Goal: Communication & Community: Answer question/provide support

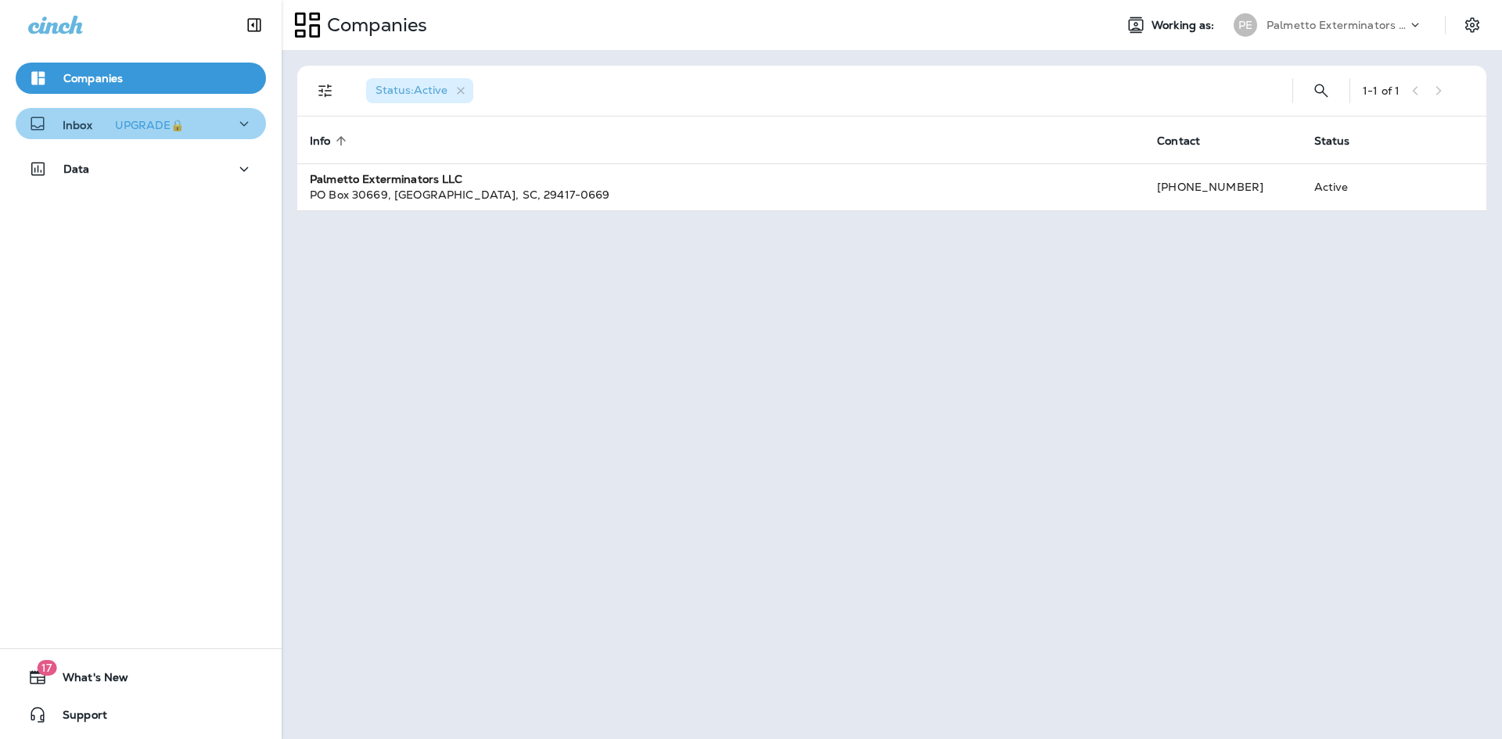
click at [240, 123] on icon "button" at bounding box center [244, 123] width 9 height 5
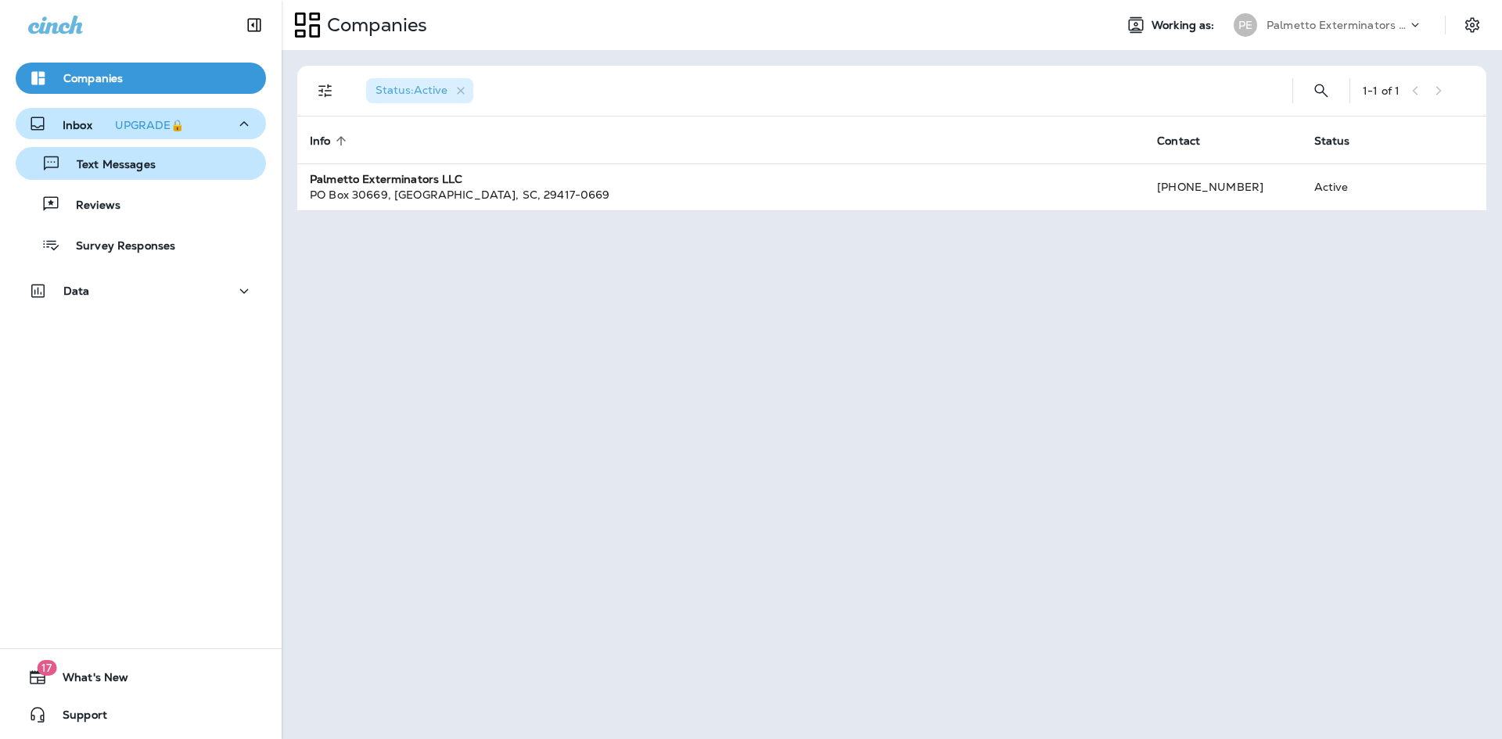
click at [194, 168] on div "Text Messages" at bounding box center [141, 163] width 238 height 23
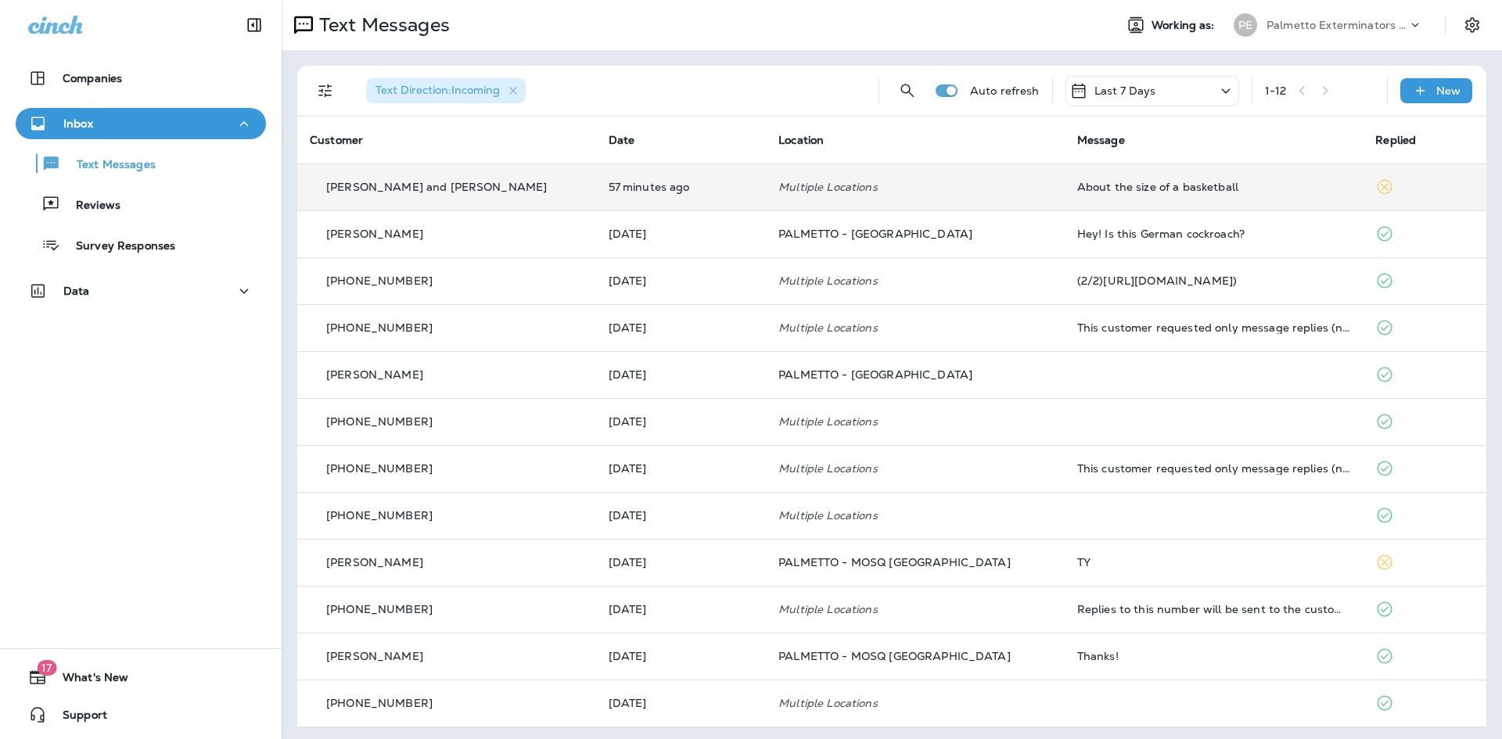
click at [1077, 182] on div "About the size of a basketball" at bounding box center [1214, 187] width 274 height 13
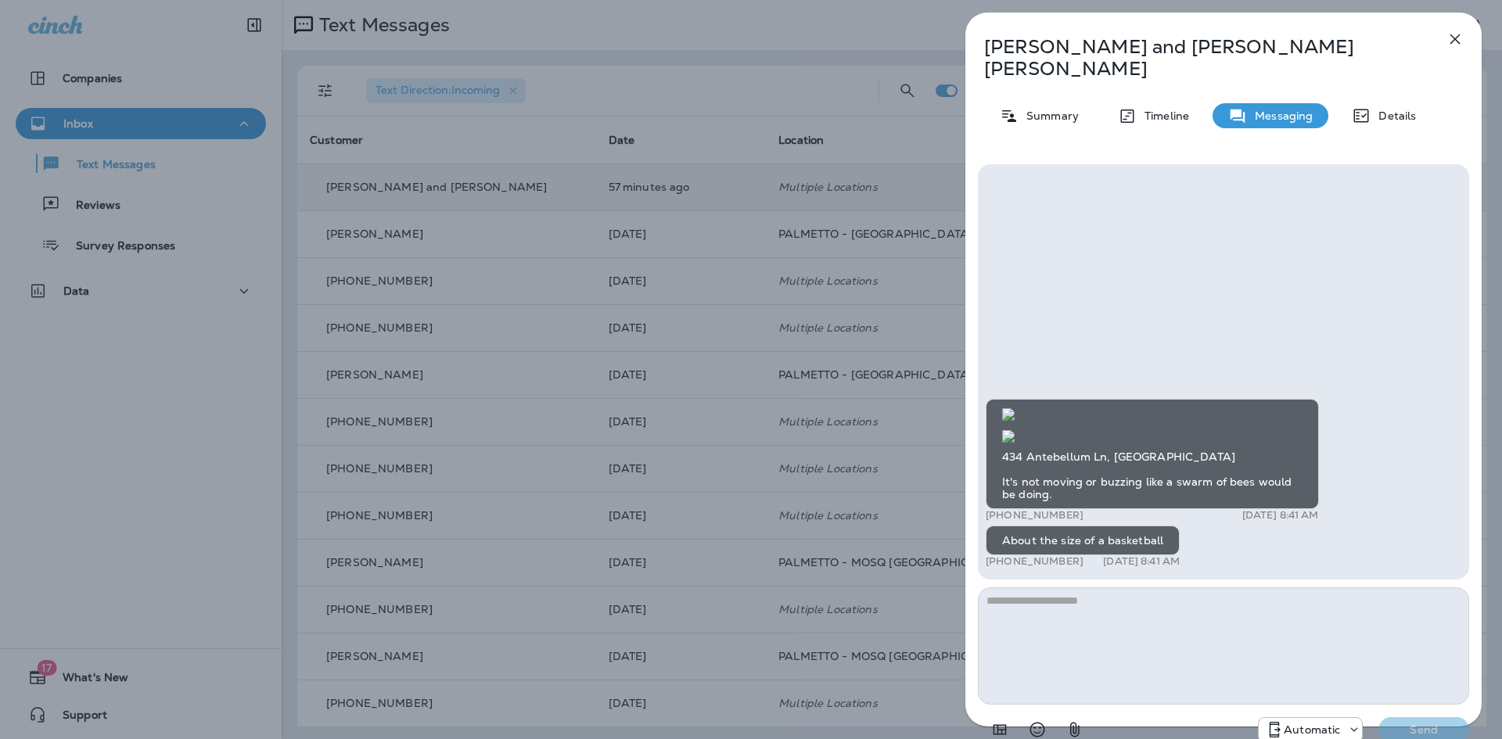
scroll to position [-156, 0]
click at [1015, 433] on img at bounding box center [1008, 436] width 13 height 13
click at [1015, 408] on img at bounding box center [1008, 414] width 13 height 13
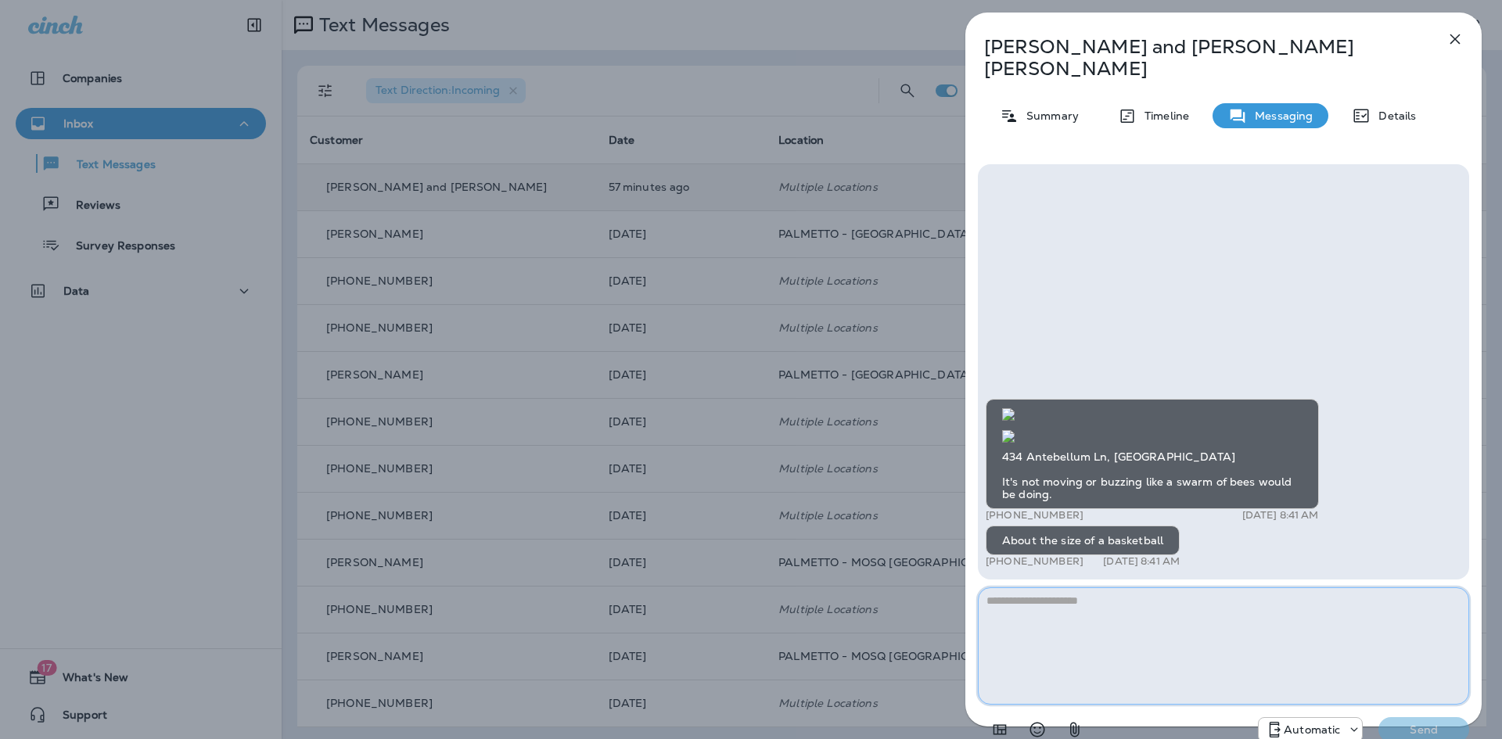
click at [1084, 609] on textarea at bounding box center [1223, 646] width 491 height 117
click at [1131, 593] on textarea "**********" at bounding box center [1223, 646] width 491 height 117
click at [1015, 430] on img at bounding box center [1008, 436] width 13 height 13
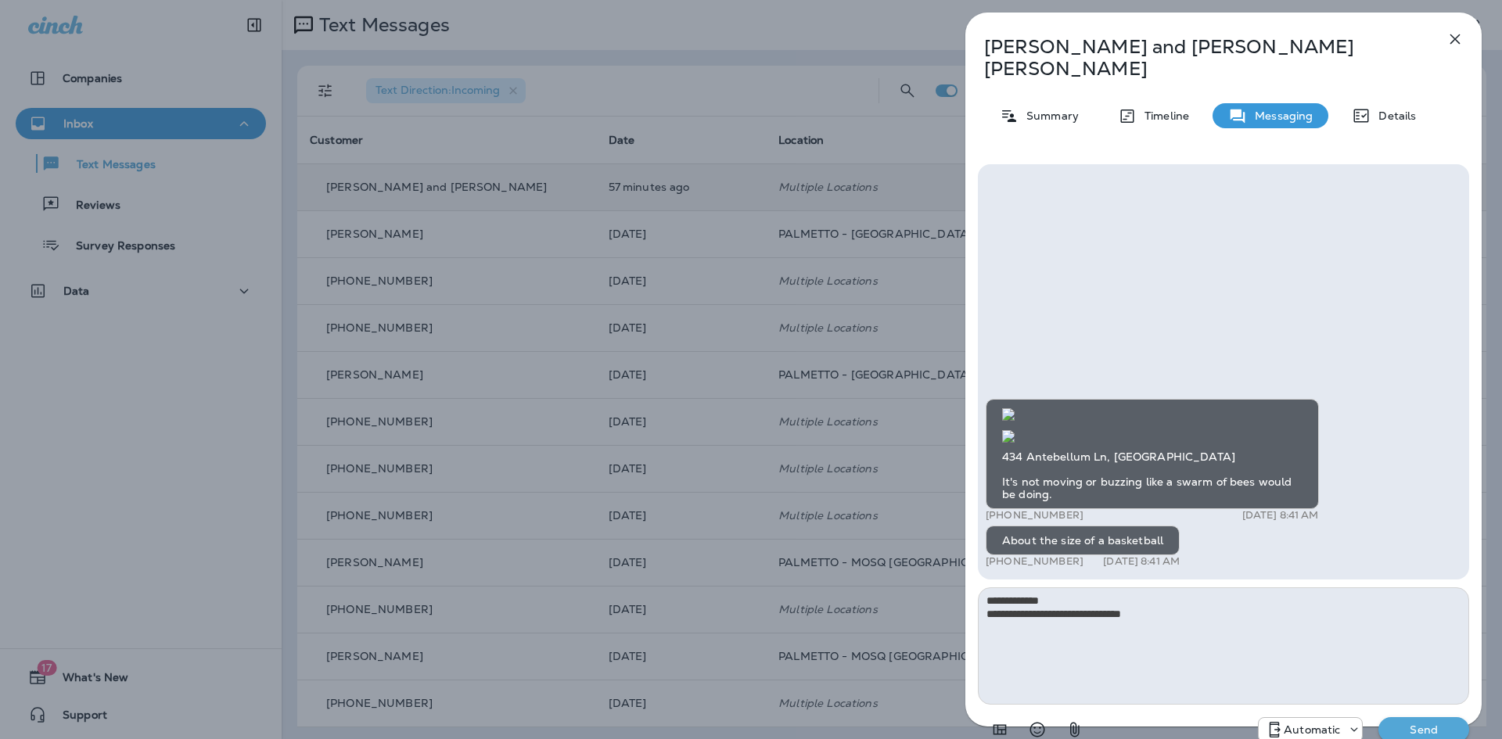
click at [1015, 408] on img at bounding box center [1008, 414] width 13 height 13
click at [1153, 591] on textarea "**********" at bounding box center [1223, 646] width 491 height 117
click at [1015, 430] on img at bounding box center [1008, 436] width 13 height 13
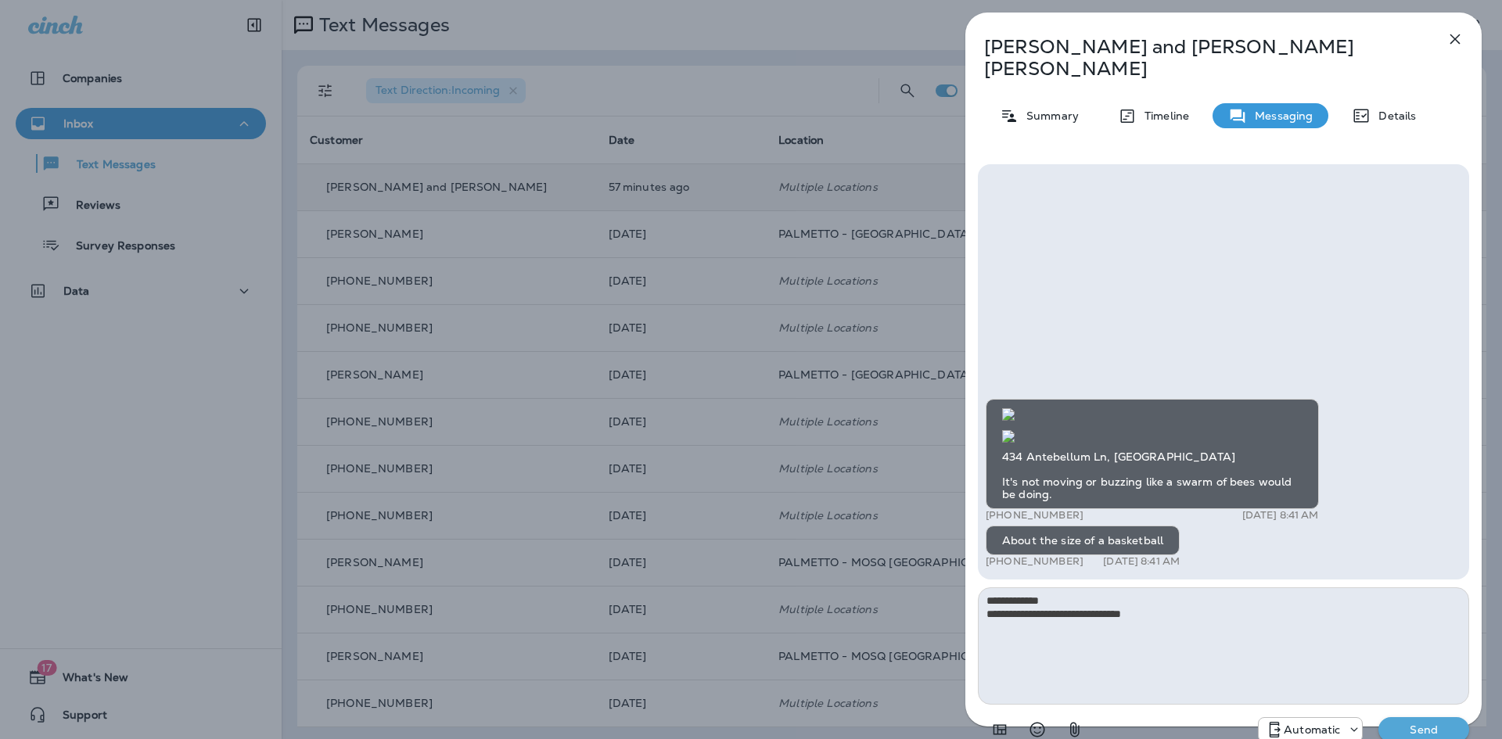
scroll to position [1, 0]
click at [1175, 588] on textarea "**********" at bounding box center [1223, 646] width 491 height 117
click at [1166, 594] on textarea "**********" at bounding box center [1223, 646] width 491 height 117
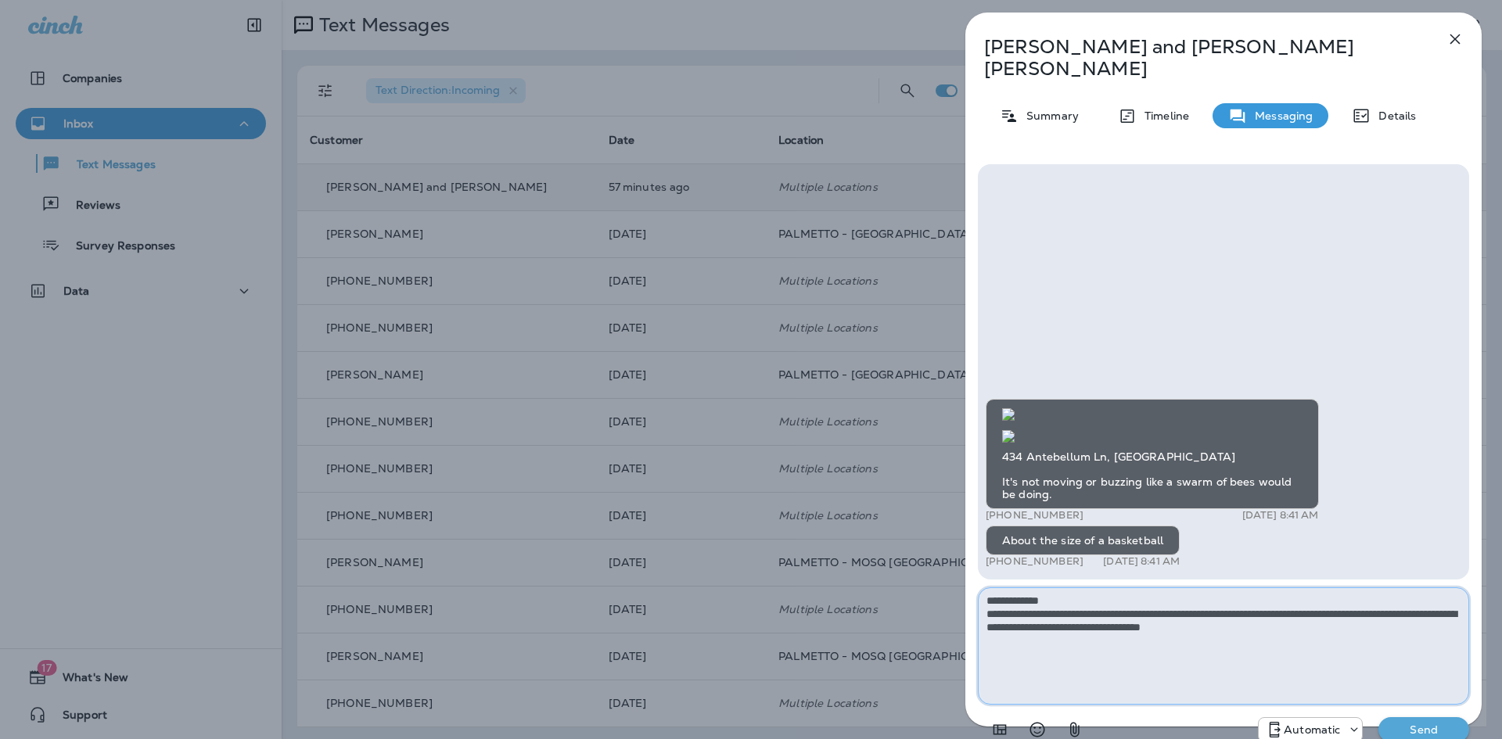
type textarea "**********"
click at [1420, 723] on p "Send" at bounding box center [1424, 730] width 66 height 14
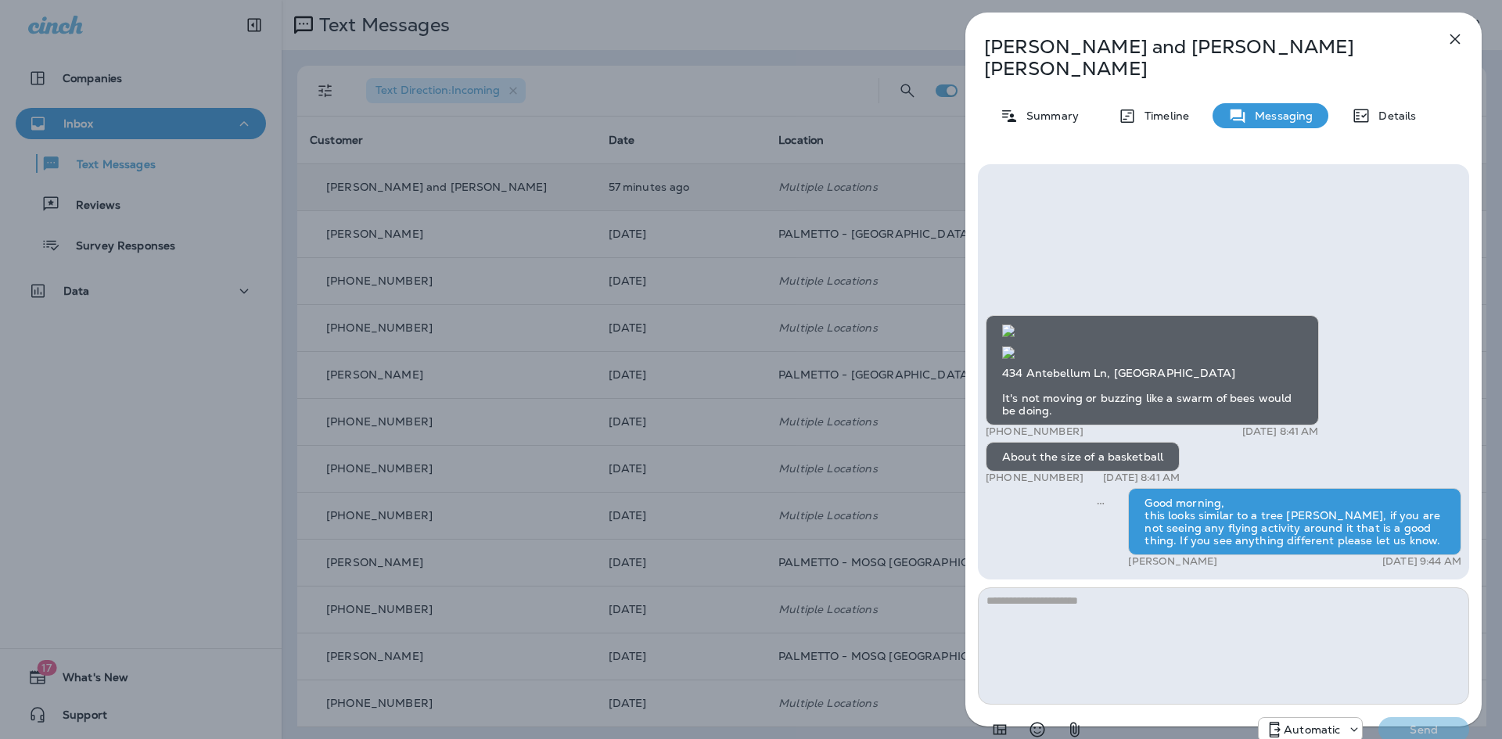
click at [1459, 31] on icon "button" at bounding box center [1455, 39] width 19 height 19
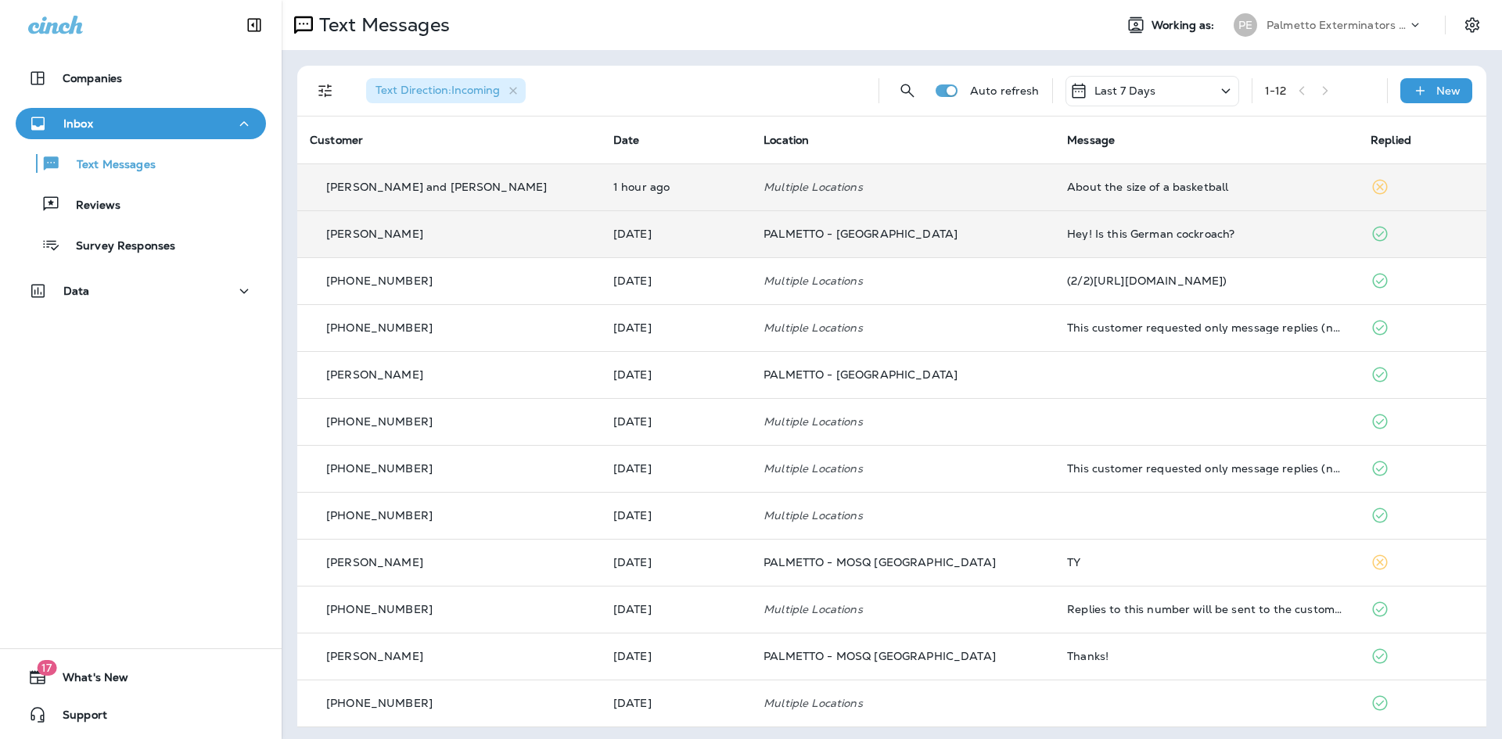
click at [1107, 228] on div "Hey! Is this German cockroach?" at bounding box center [1206, 234] width 279 height 13
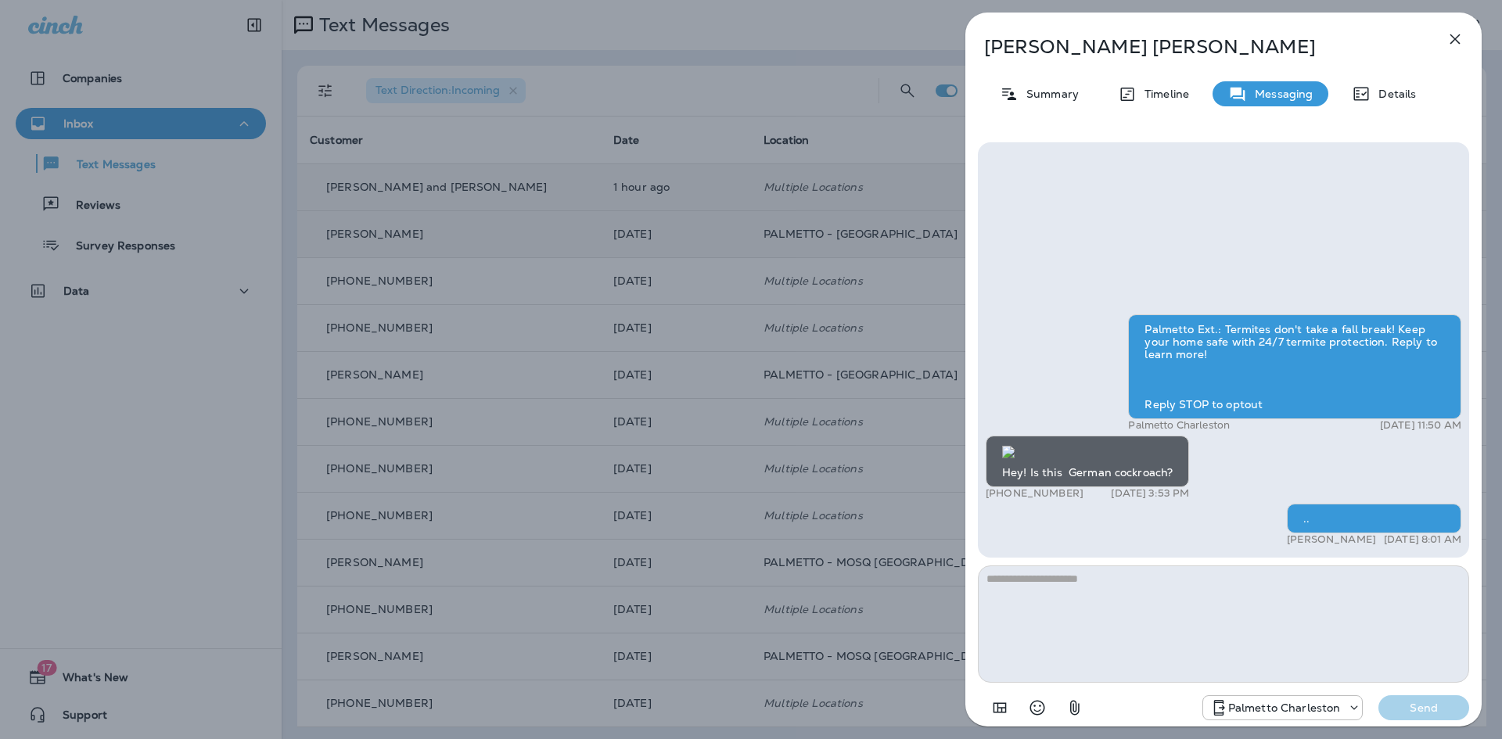
scroll to position [-390, 0]
click at [1473, 34] on div "[PERSON_NAME] Summary Timeline Messaging Details Palmetto Ext.: Termites don't …" at bounding box center [1224, 375] width 516 height 724
click at [1457, 34] on icon "button" at bounding box center [1455, 39] width 19 height 19
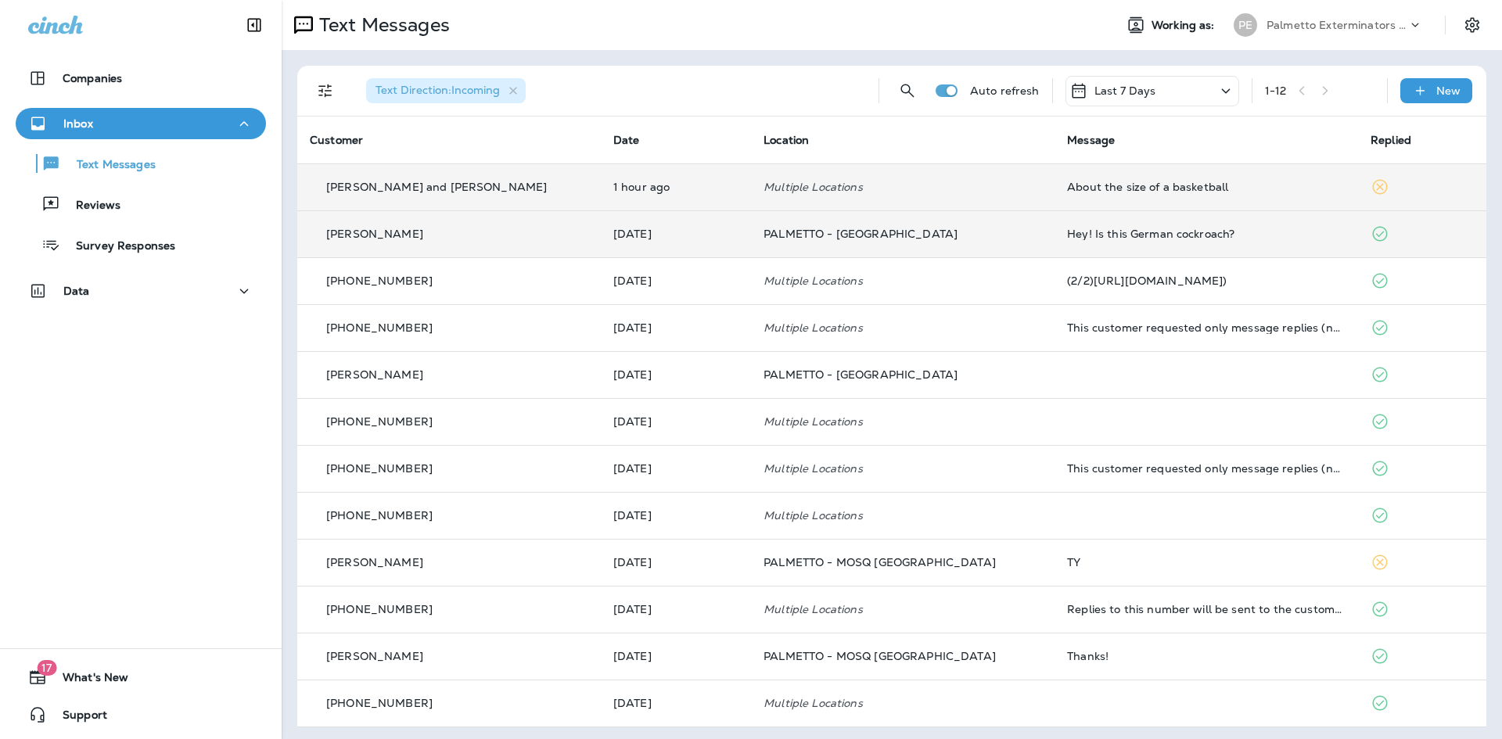
click at [1226, 192] on div "About the size of a basketball" at bounding box center [1206, 187] width 279 height 13
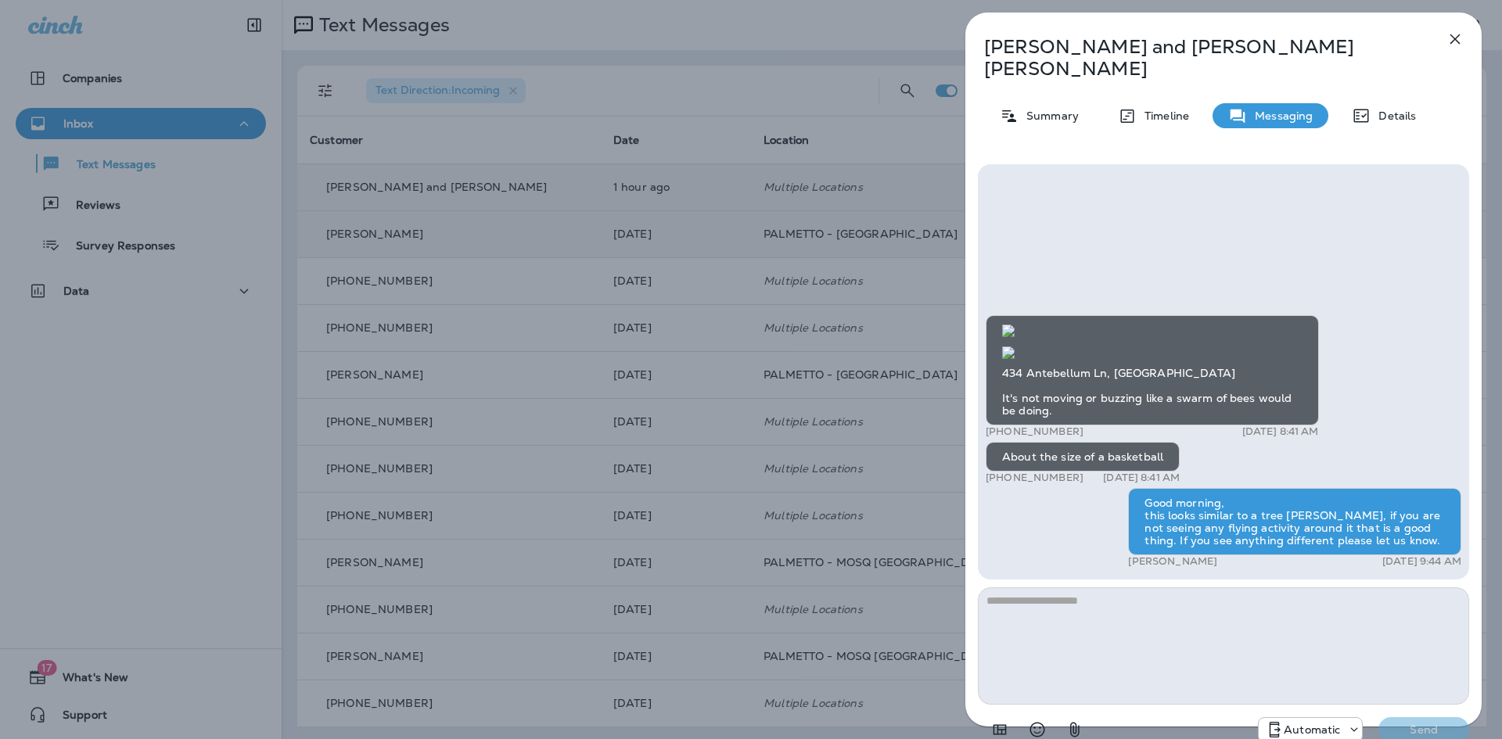
click at [1182, 633] on textarea at bounding box center [1223, 646] width 491 height 117
type textarea "*"
click at [1449, 38] on icon "button" at bounding box center [1455, 39] width 19 height 19
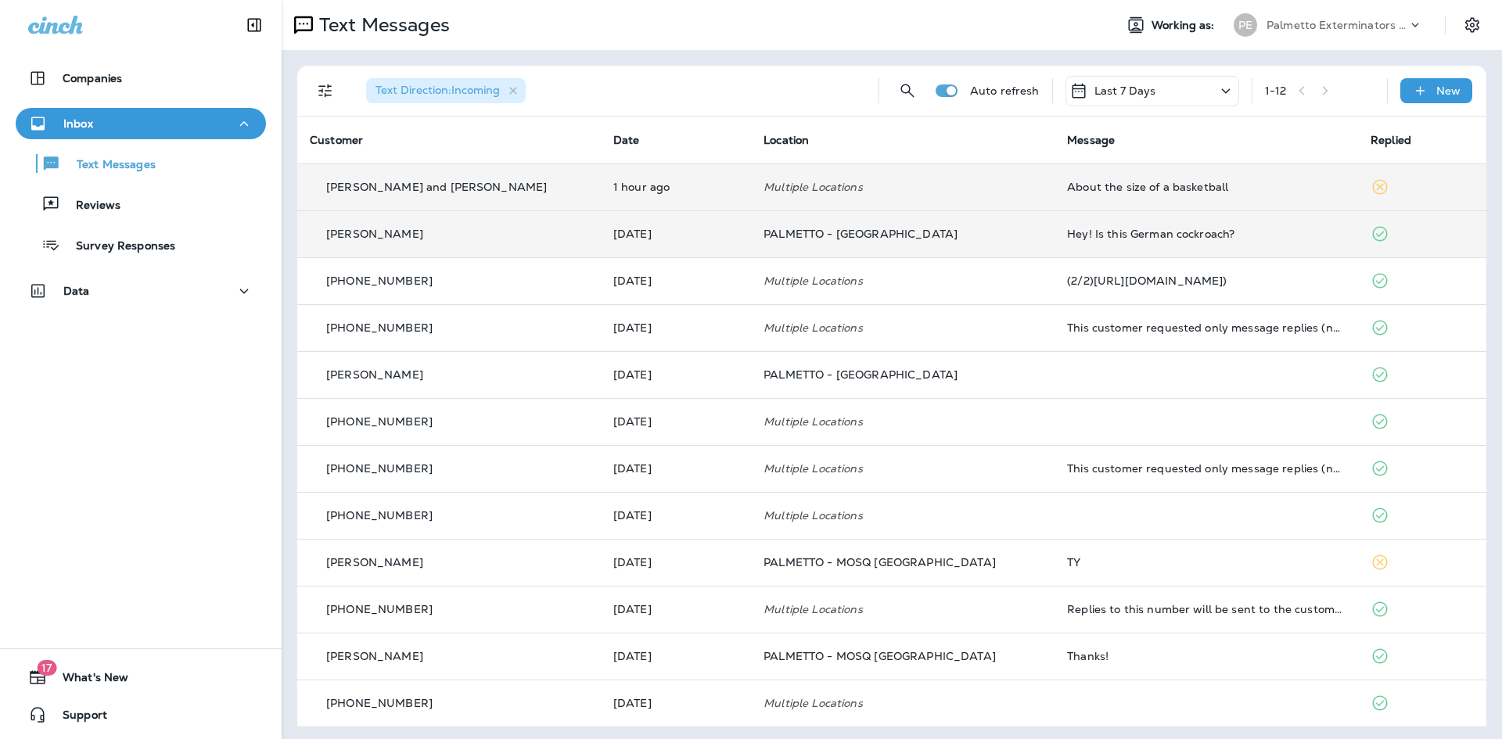
click at [1128, 184] on div "About the size of a basketball" at bounding box center [1206, 187] width 279 height 13
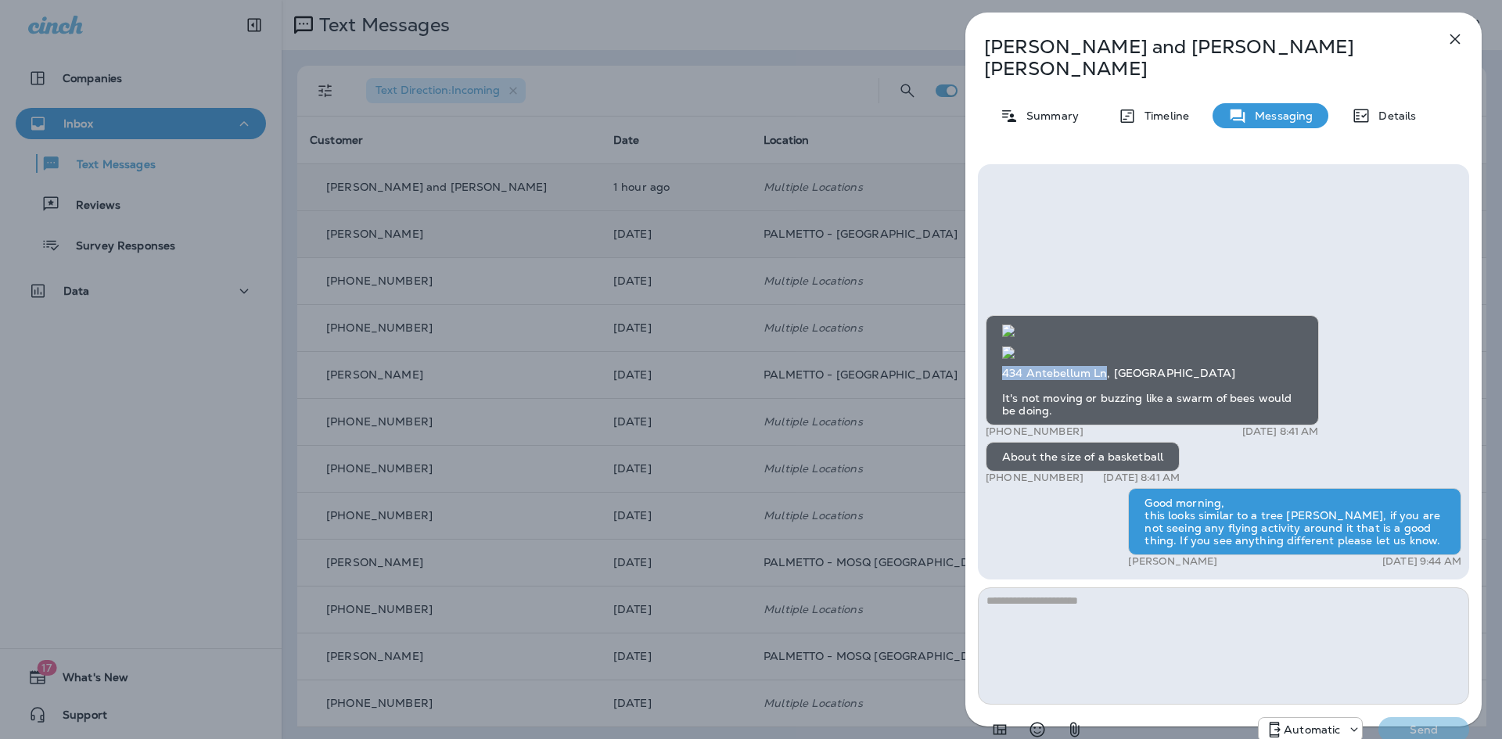
drag, startPoint x: 1106, startPoint y: 354, endPoint x: 1002, endPoint y: 348, distance: 103.4
click at [1002, 348] on div "434 Antebellum Ln, [GEOGRAPHIC_DATA] It's not moving or buzzing like a swarm of…" at bounding box center [1152, 370] width 333 height 110
copy div "434 Antebellum Ln"
click at [1015, 347] on img at bounding box center [1008, 353] width 13 height 13
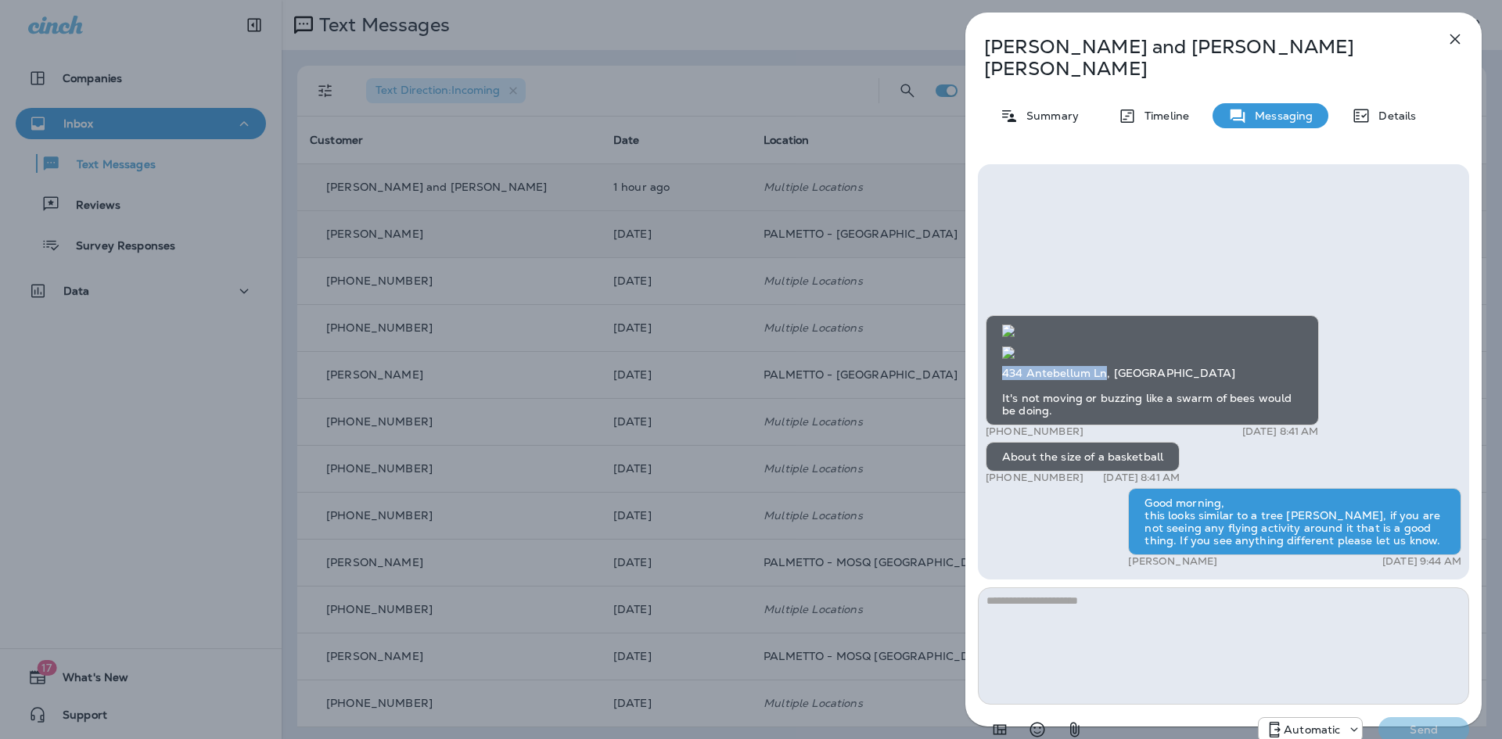
scroll to position [1, 0]
click at [1453, 39] on icon "button" at bounding box center [1455, 39] width 19 height 19
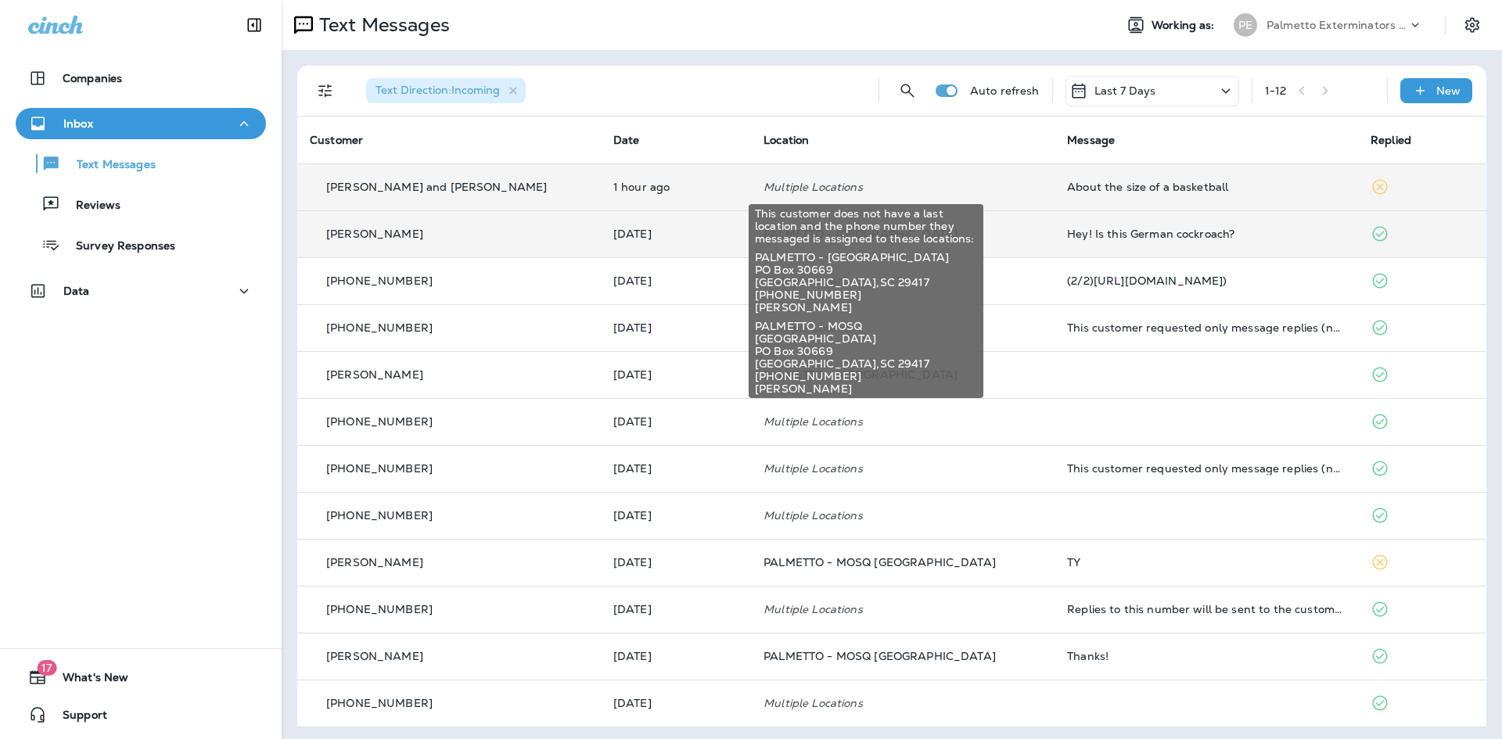
click at [827, 192] on p "Multiple Locations" at bounding box center [903, 187] width 279 height 13
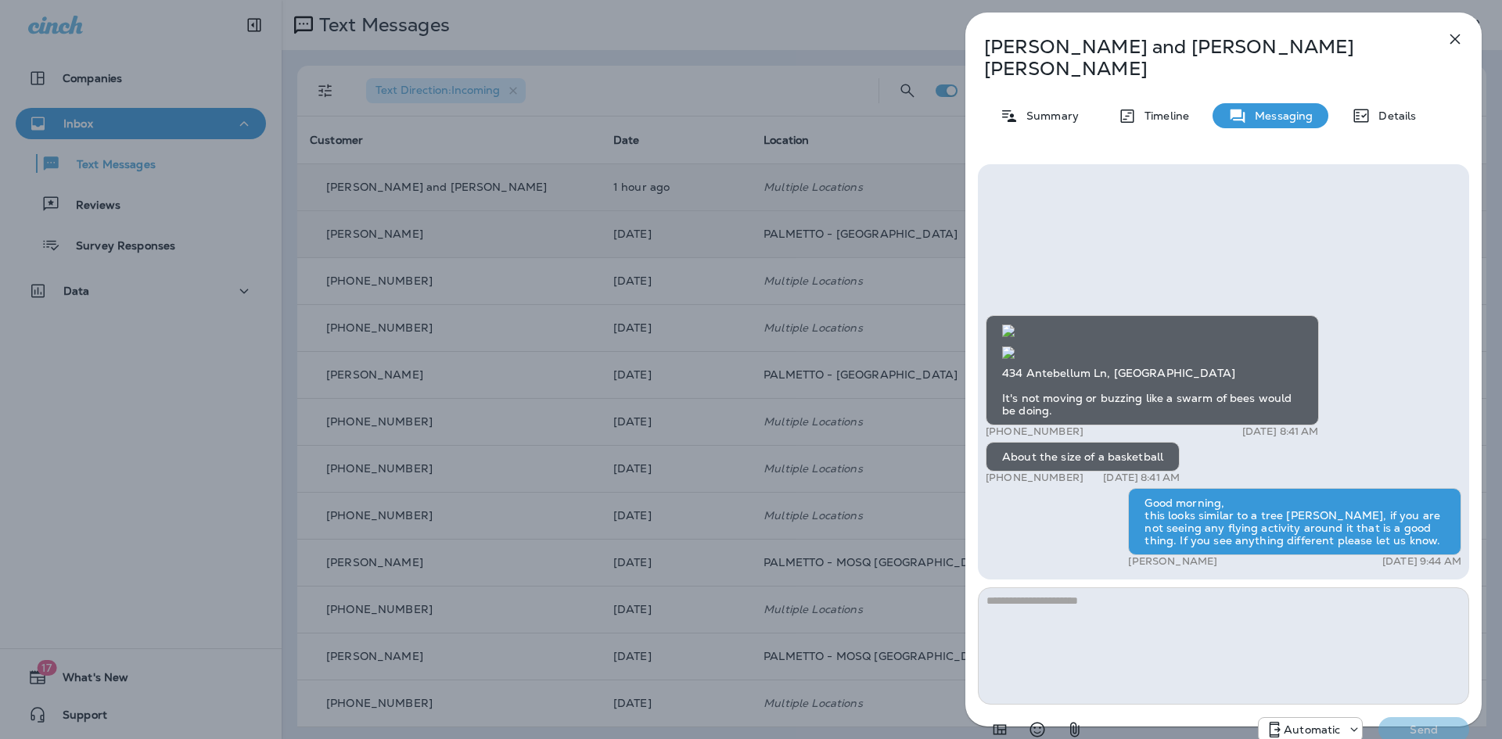
click at [1326, 724] on p "Automatic" at bounding box center [1312, 730] width 56 height 13
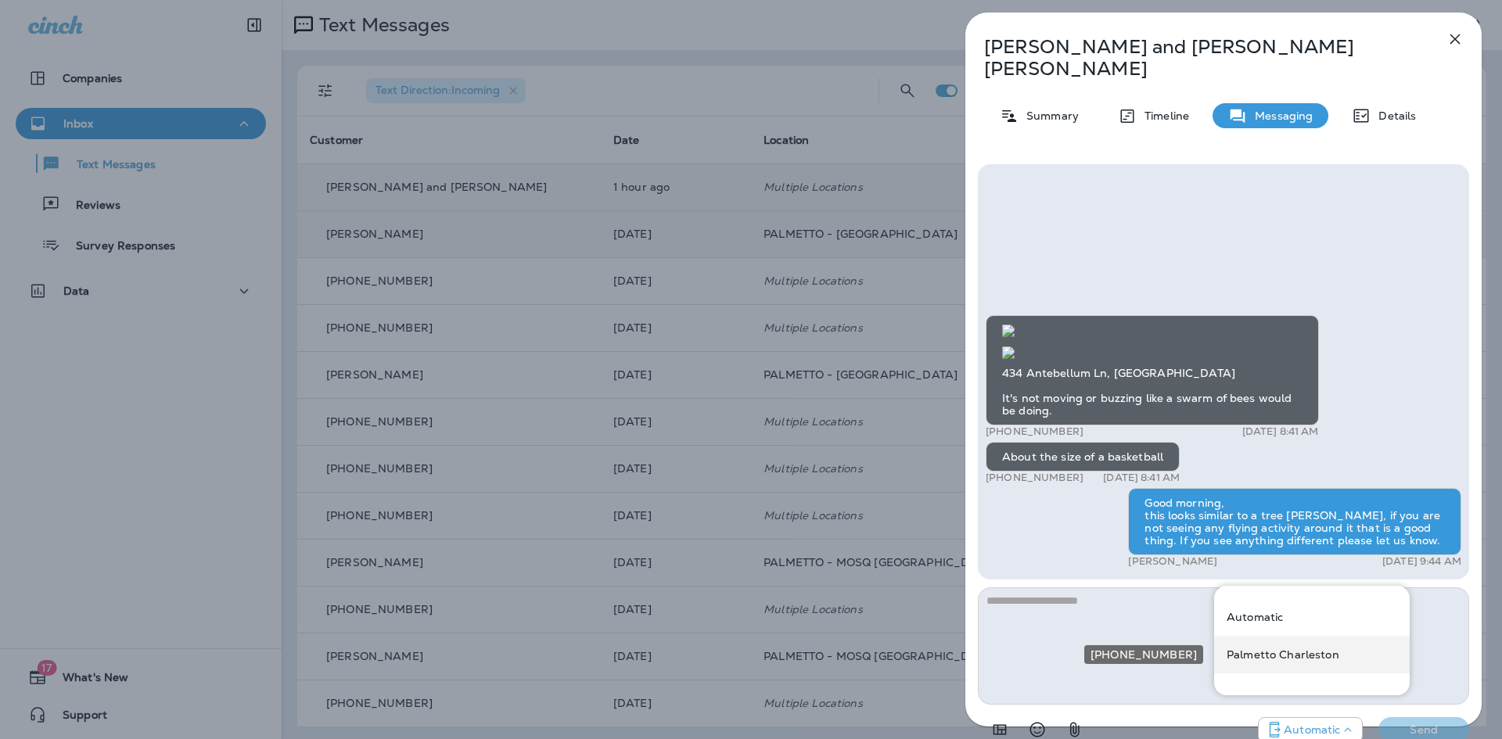
click at [1315, 657] on p "Palmetto Charleston" at bounding box center [1283, 655] width 113 height 13
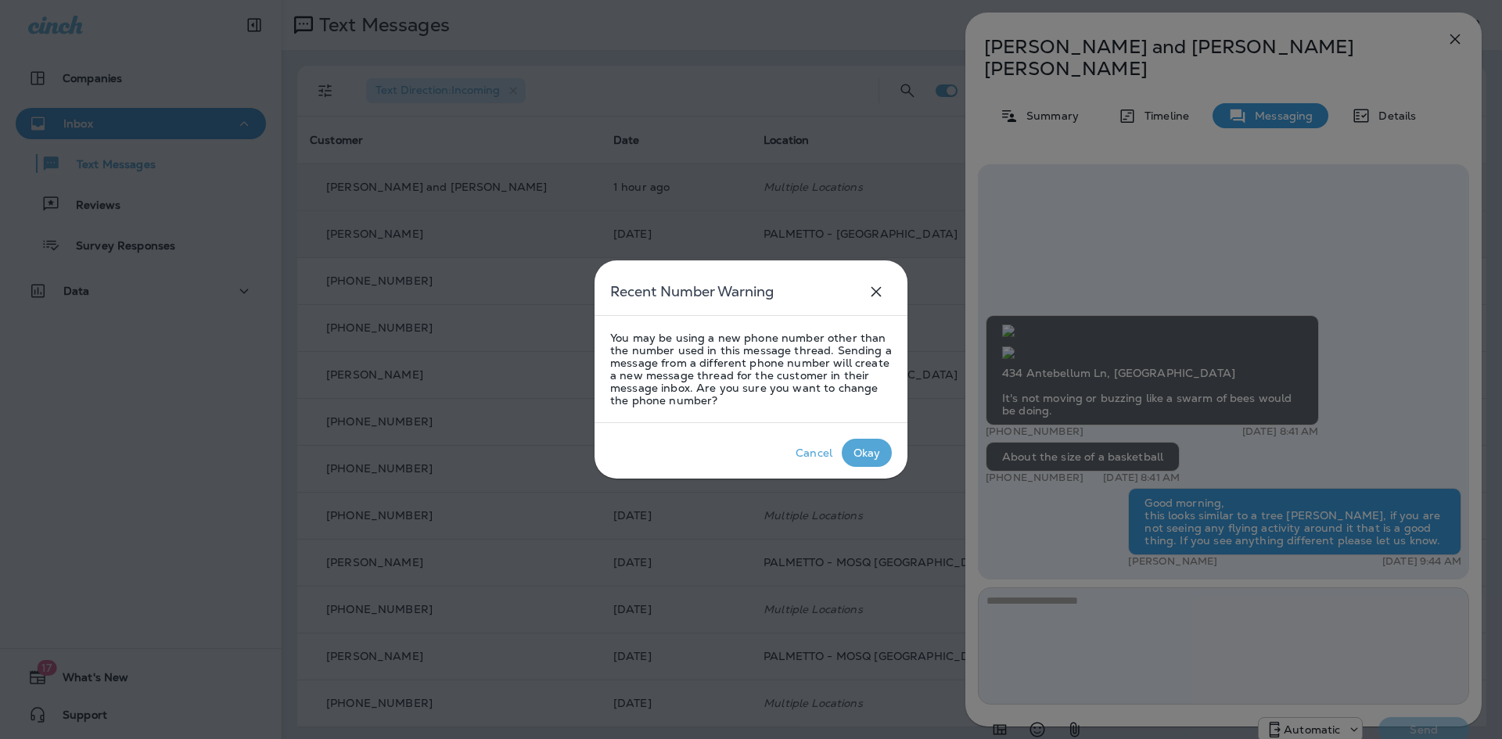
click at [877, 451] on div "Okay" at bounding box center [867, 453] width 27 height 13
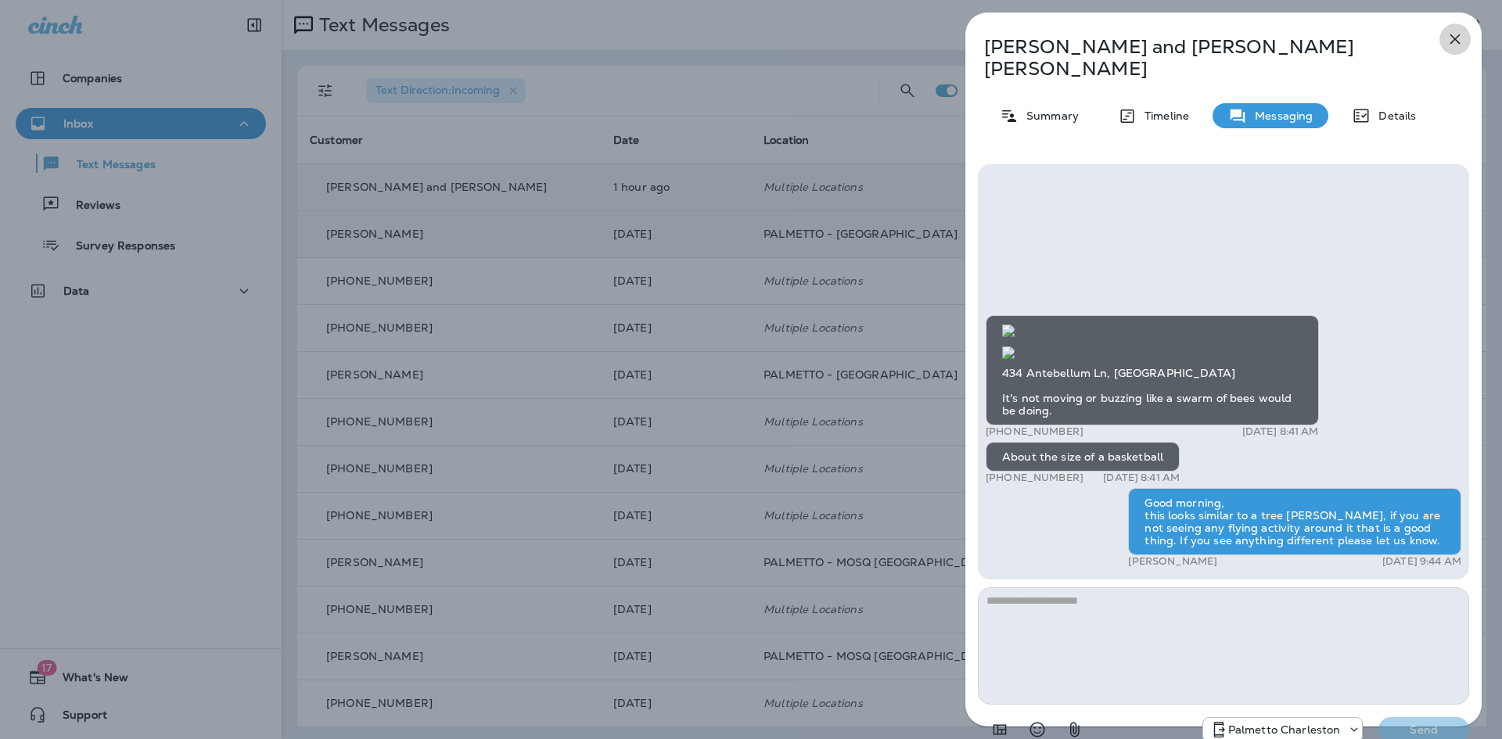
click at [1457, 31] on icon "button" at bounding box center [1455, 39] width 19 height 19
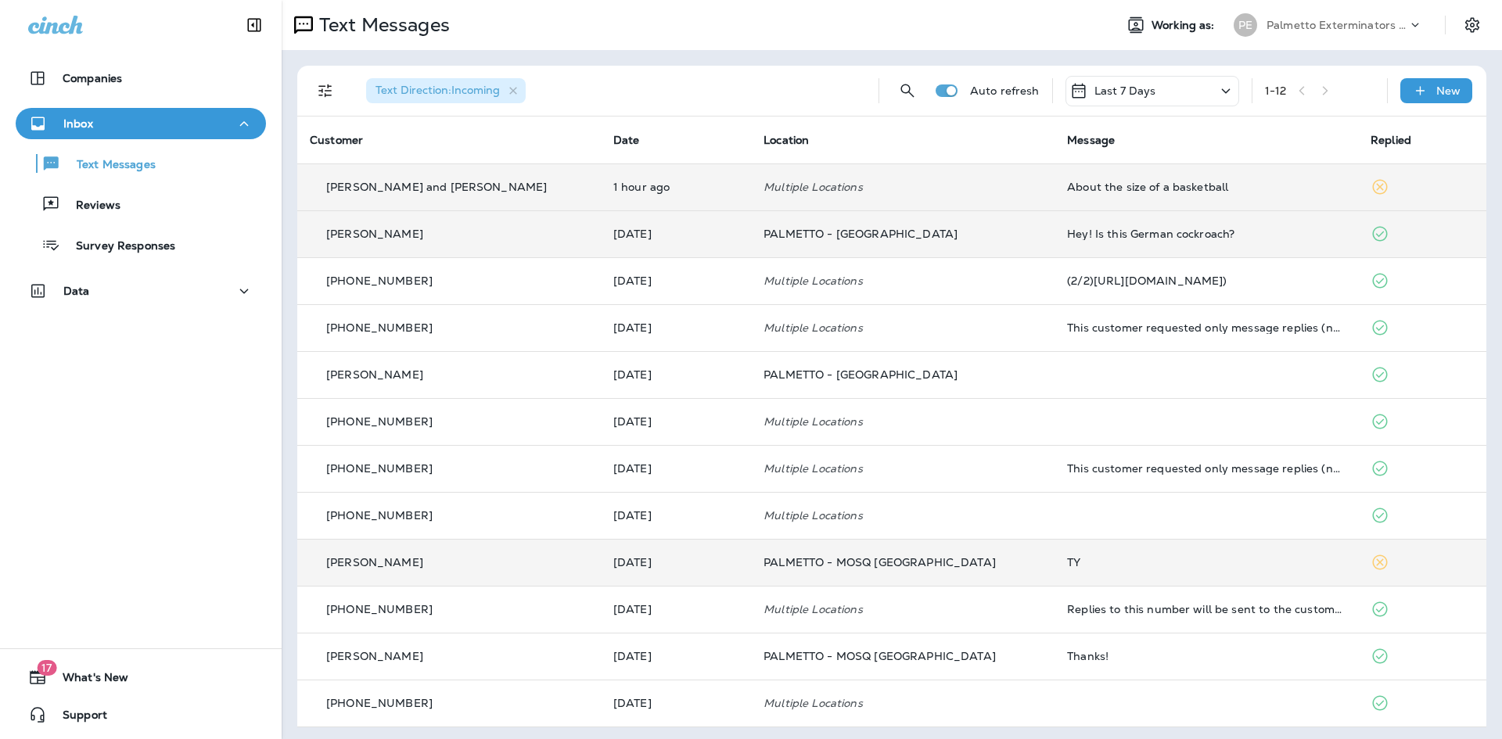
click at [1074, 555] on td "TY" at bounding box center [1207, 562] width 304 height 47
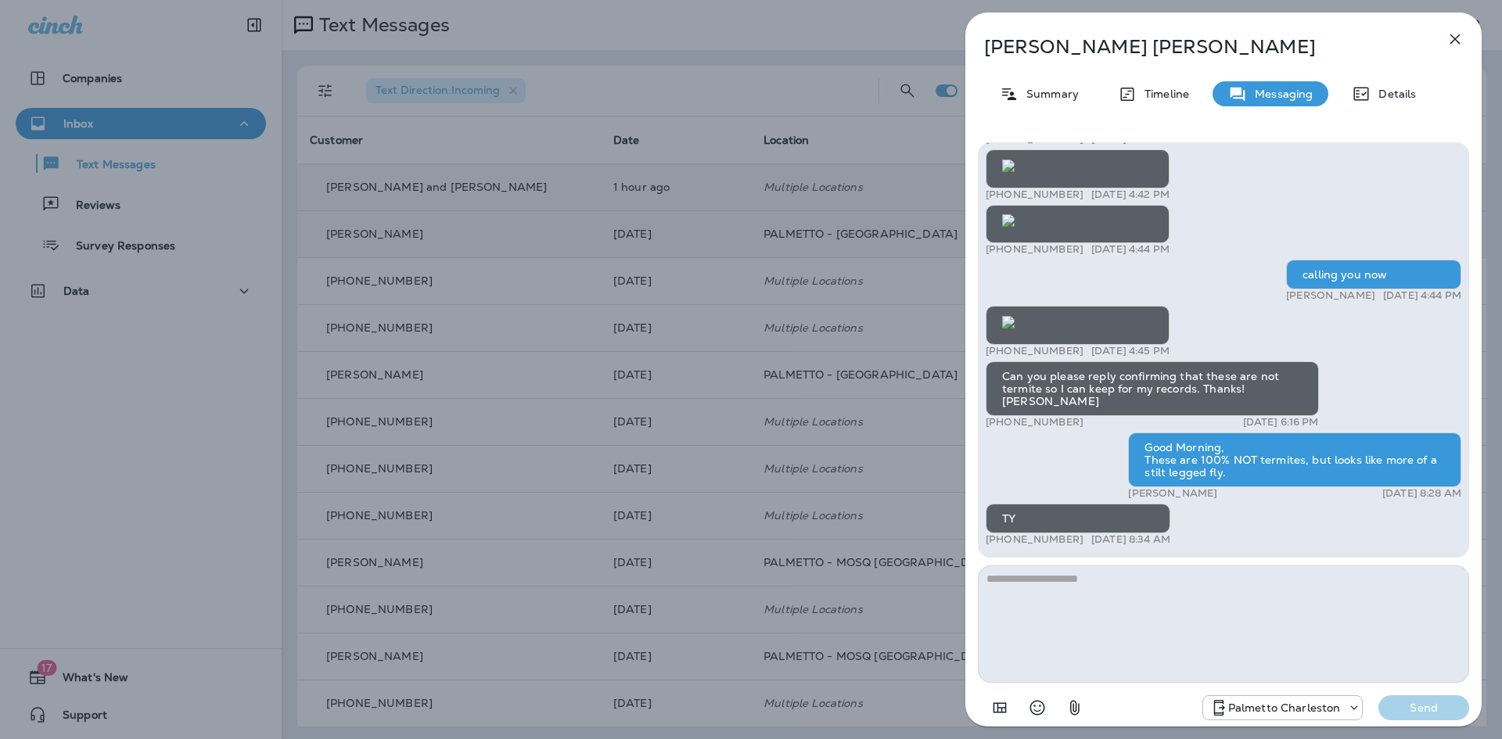
click at [1455, 39] on icon "button" at bounding box center [1456, 39] width 10 height 10
